Goal: Check status: Check status

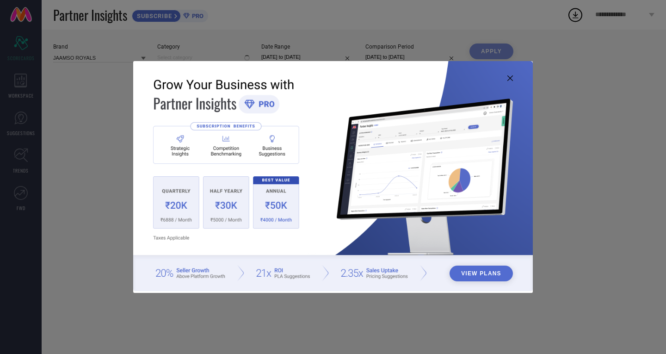
type input "All"
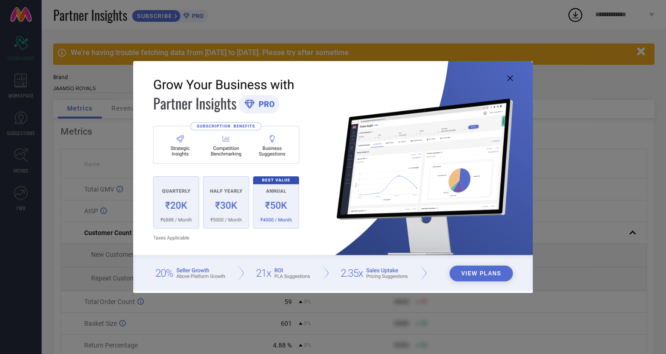
click at [514, 75] on img at bounding box center [333, 176] width 400 height 230
click at [512, 76] on icon at bounding box center [510, 78] width 6 height 6
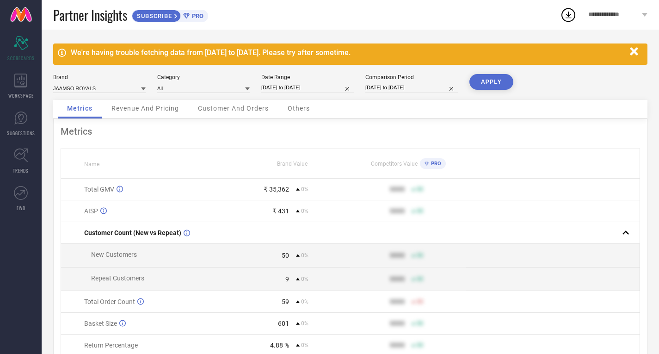
click at [303, 89] on input "01-09-2025 to 07-09-2025" at bounding box center [307, 88] width 92 height 10
select select "8"
select select "2025"
select select "9"
select select "2025"
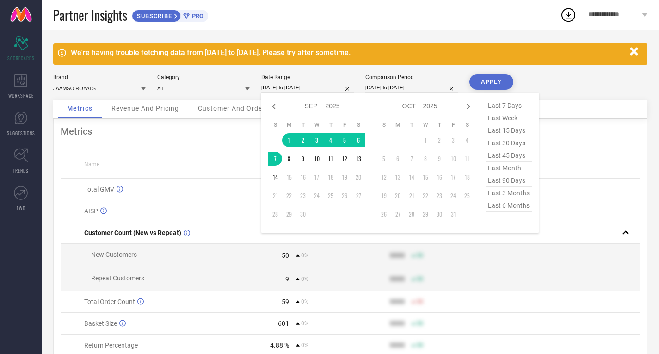
click at [501, 107] on span "last 7 days" at bounding box center [509, 105] width 46 height 12
type input "[DATE] to [DATE]"
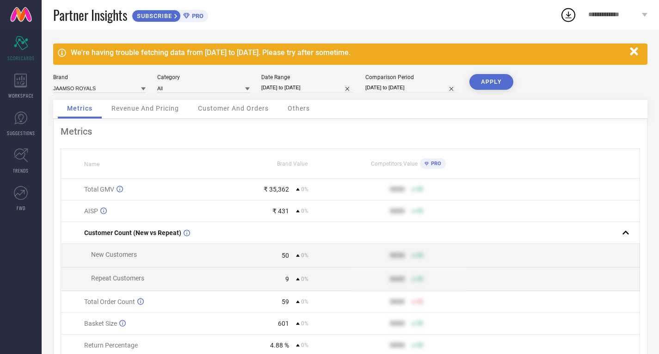
select select "8"
select select "2025"
select select "9"
select select "2025"
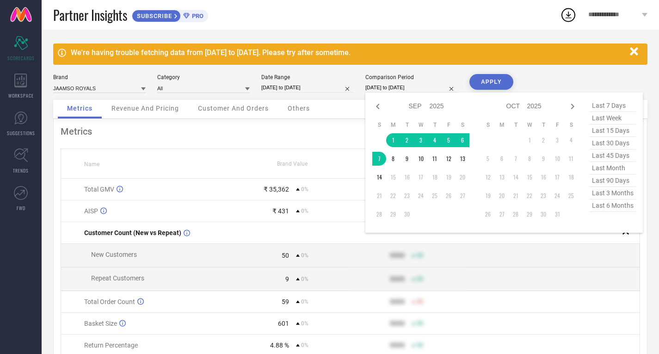
click at [392, 86] on input "01-09-2025 to 07-09-2025" at bounding box center [411, 88] width 92 height 10
click at [625, 104] on span "last 7 days" at bounding box center [613, 105] width 46 height 12
type input "[DATE] to [DATE]"
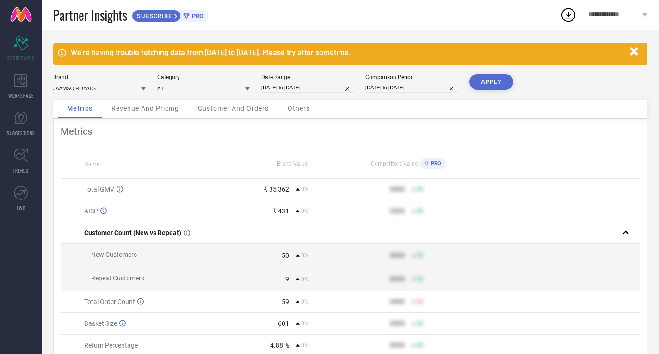
click at [486, 83] on button "APPLY" at bounding box center [491, 82] width 44 height 16
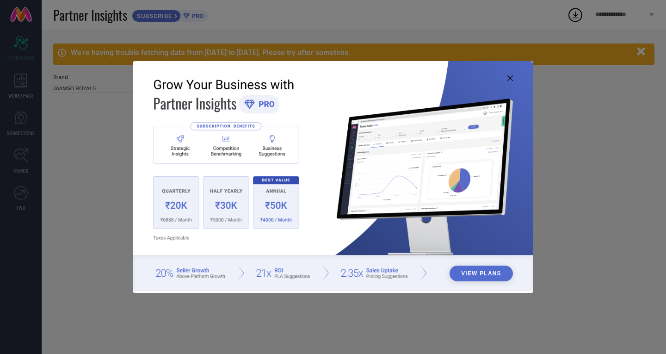
type input "All"
click at [514, 75] on img at bounding box center [333, 176] width 400 height 230
click at [507, 76] on icon at bounding box center [510, 78] width 6 height 6
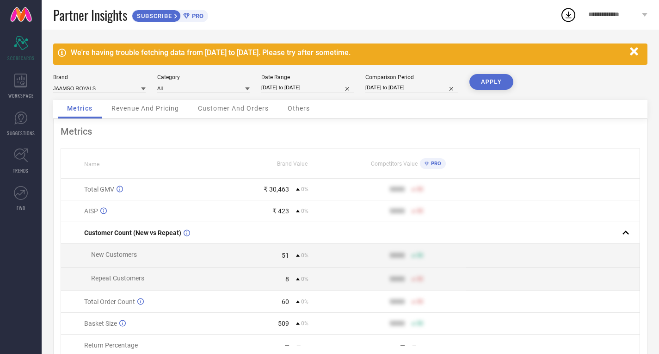
drag, startPoint x: 282, startPoint y: 83, endPoint x: 289, endPoint y: 81, distance: 6.7
click at [283, 83] on input "[DATE] to [DATE]" at bounding box center [307, 88] width 92 height 10
select select "8"
select select "2025"
select select "9"
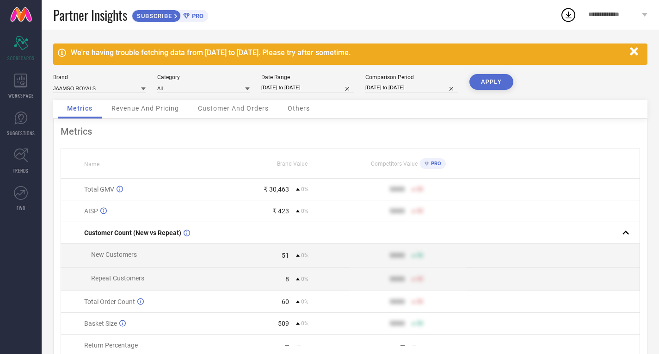
select select "2025"
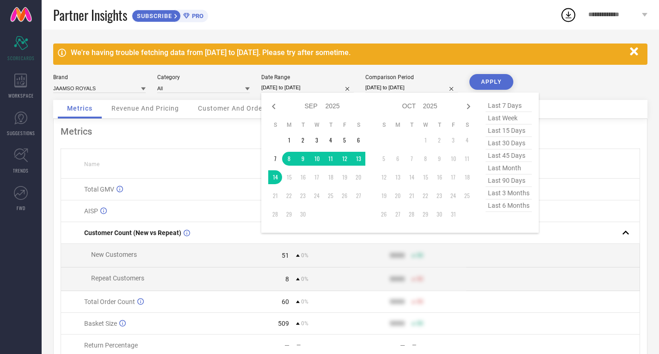
click at [519, 100] on span "last 7 days" at bounding box center [509, 105] width 46 height 12
type input "[DATE] to [DATE]"
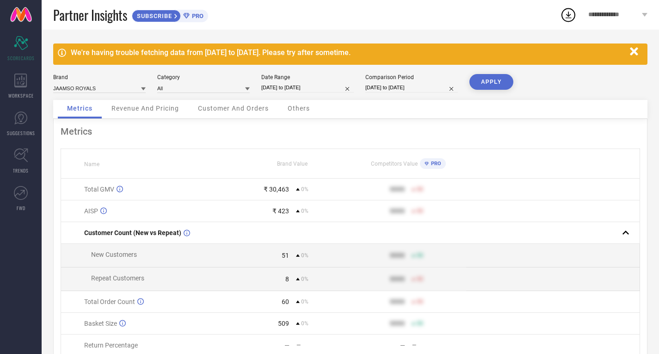
click at [414, 85] on input "[DATE] to [DATE]" at bounding box center [411, 88] width 92 height 10
select select "8"
select select "2025"
select select "9"
select select "2025"
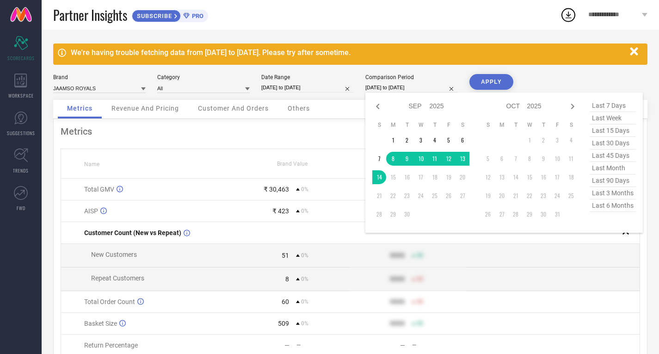
click at [601, 107] on span "last 7 days" at bounding box center [613, 105] width 46 height 12
type input "[DATE] to [DATE]"
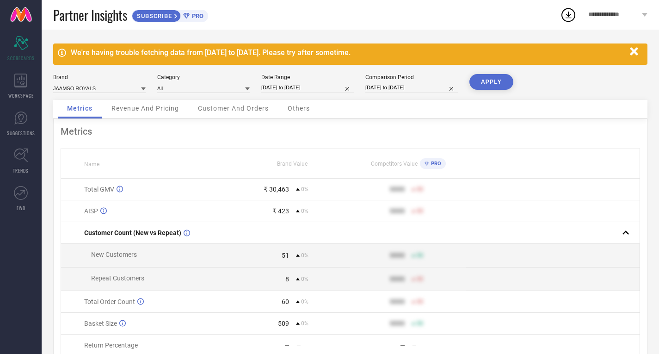
click at [488, 76] on button "APPLY" at bounding box center [491, 82] width 44 height 16
